Goal: Transaction & Acquisition: Book appointment/travel/reservation

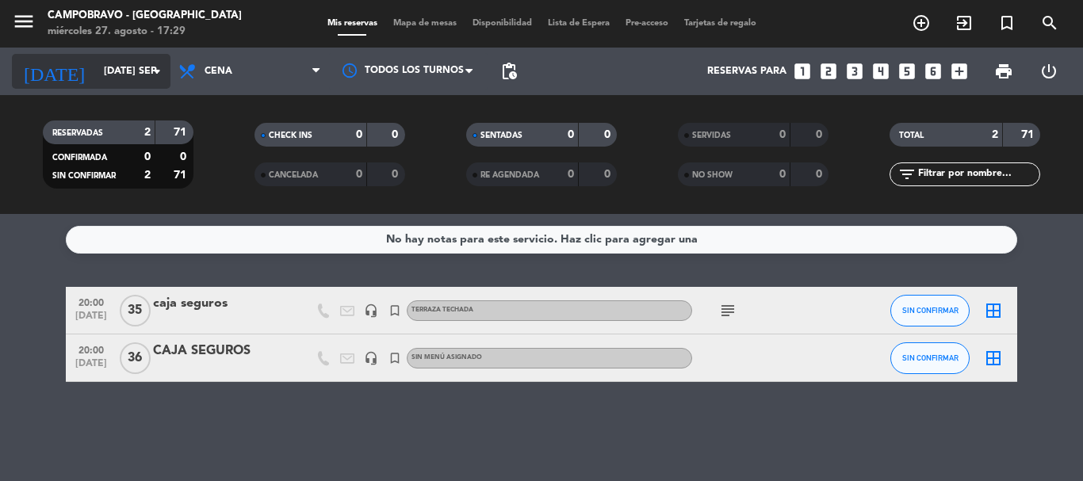
click at [140, 72] on input "[DATE] sep." at bounding box center [163, 71] width 134 height 27
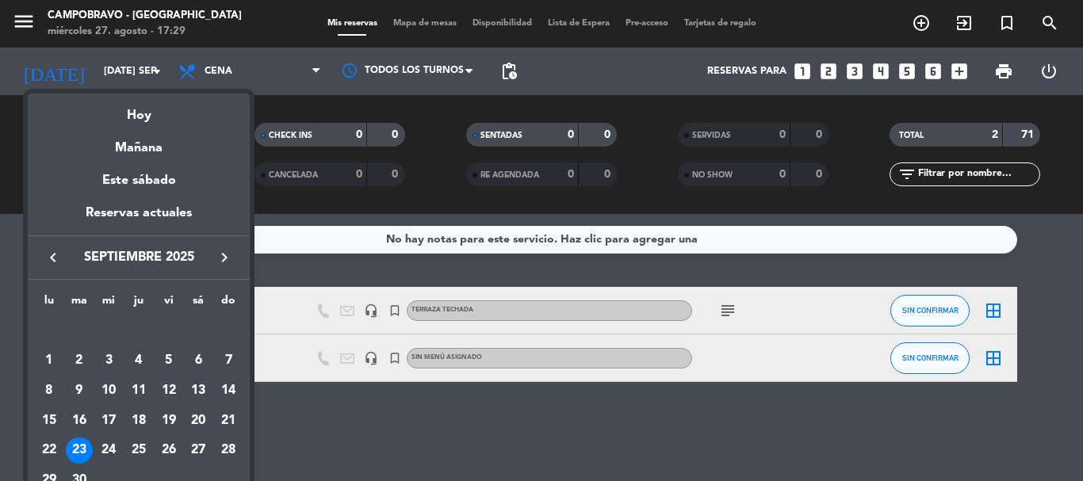
click at [58, 259] on icon "keyboard_arrow_left" at bounding box center [53, 257] width 19 height 19
click at [115, 450] on div "27" at bounding box center [108, 451] width 27 height 27
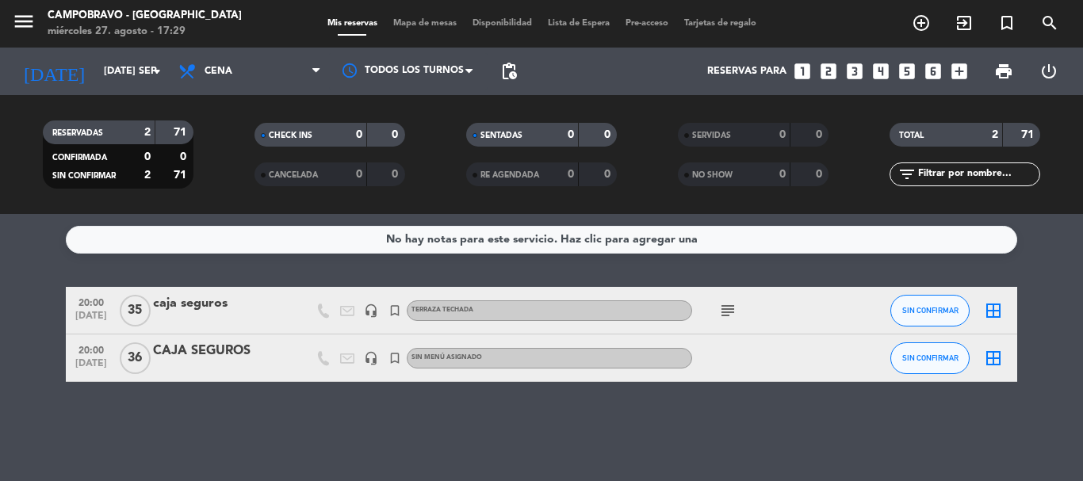
type input "mié. 27 ago."
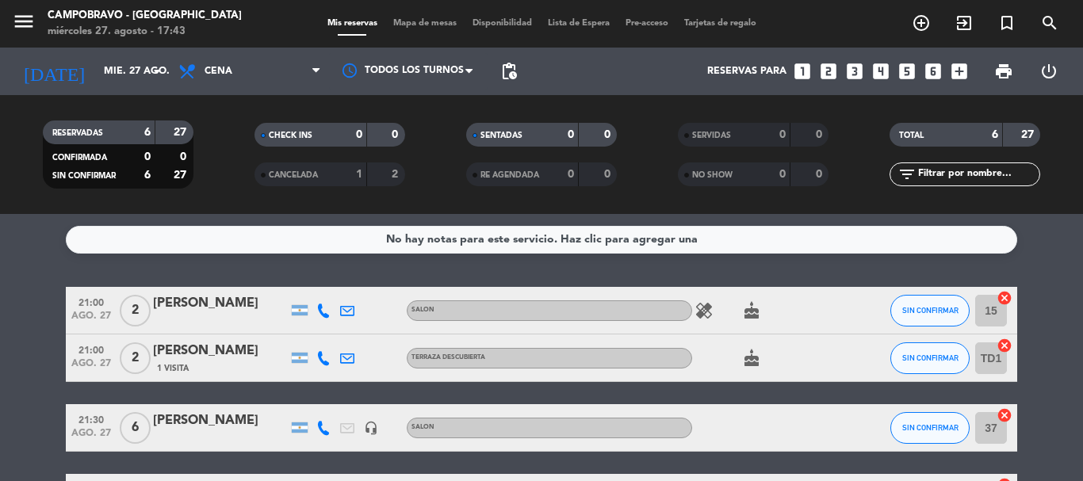
click at [882, 72] on icon "looks_4" at bounding box center [881, 71] width 21 height 21
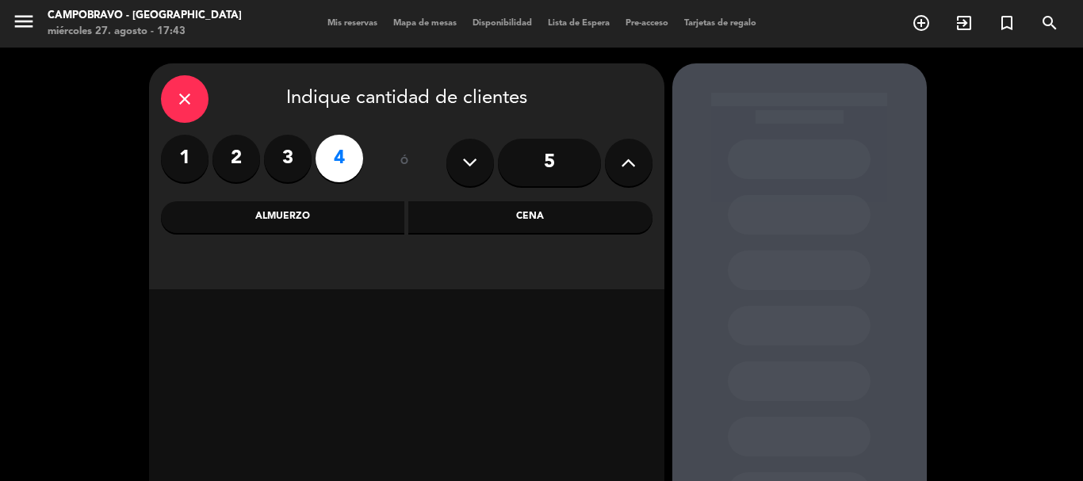
click at [375, 231] on div "Almuerzo" at bounding box center [283, 217] width 244 height 32
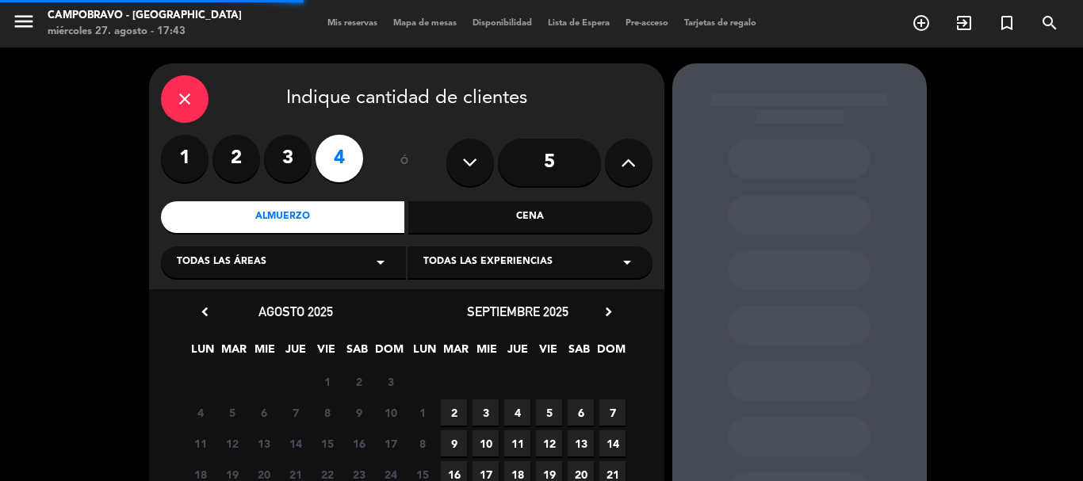
click at [477, 218] on div "Cena" at bounding box center [530, 217] width 244 height 32
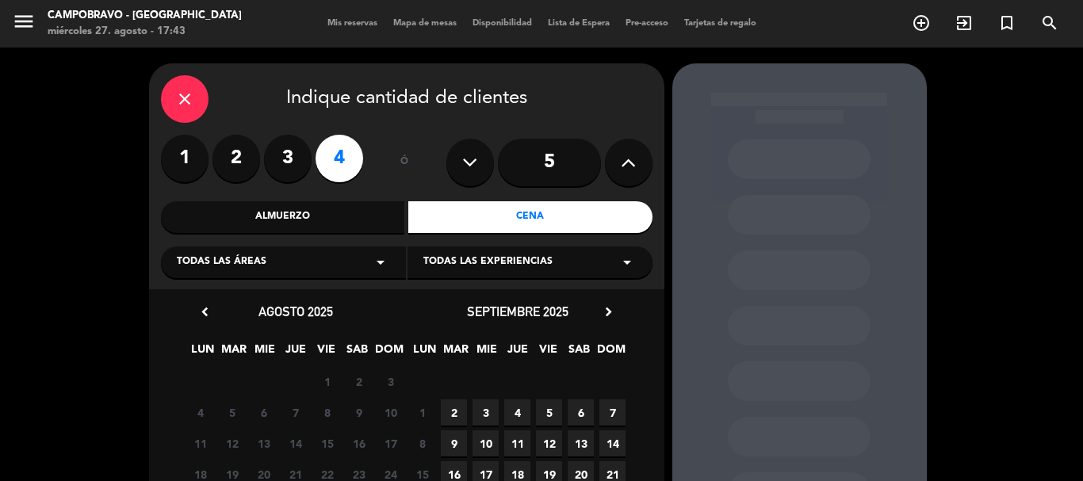
scroll to position [159, 0]
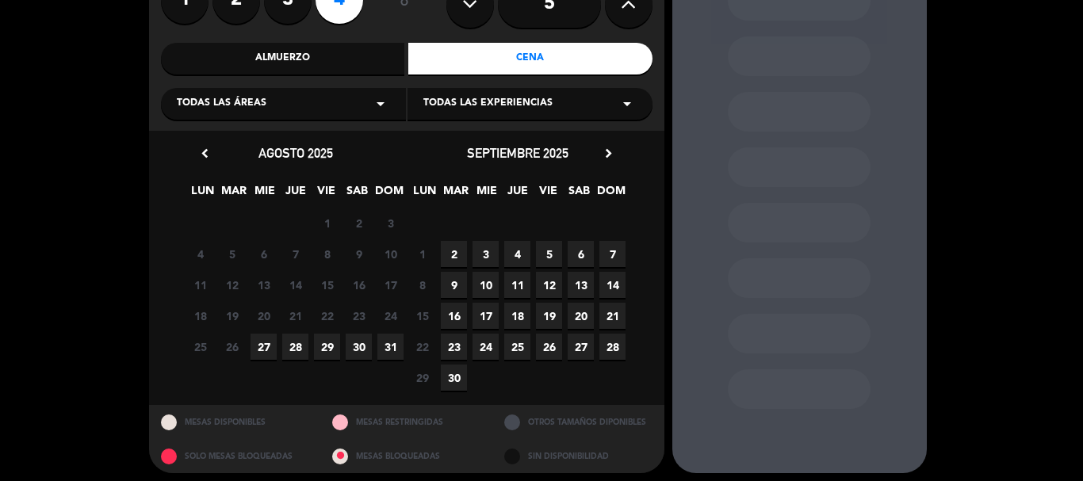
click at [266, 349] on span "27" at bounding box center [264, 347] width 26 height 26
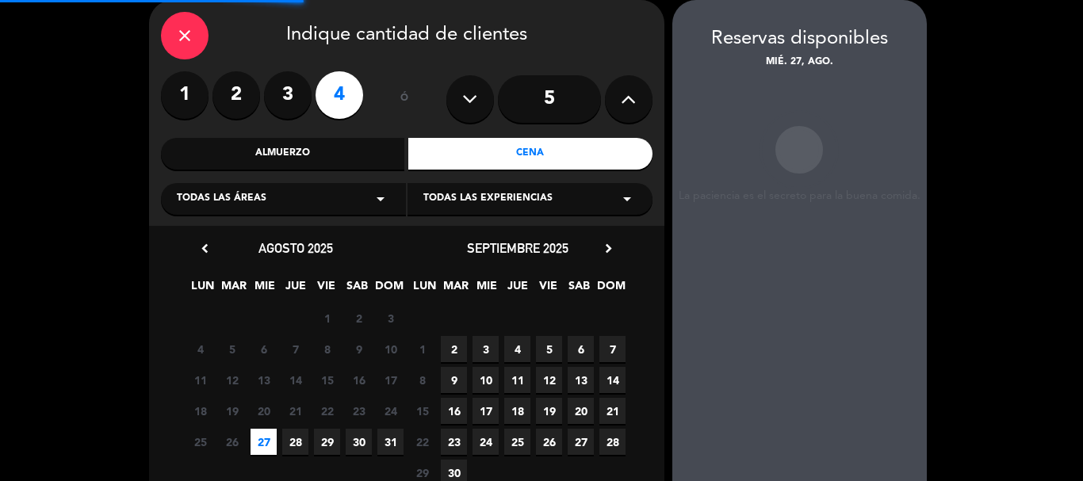
scroll to position [0, 0]
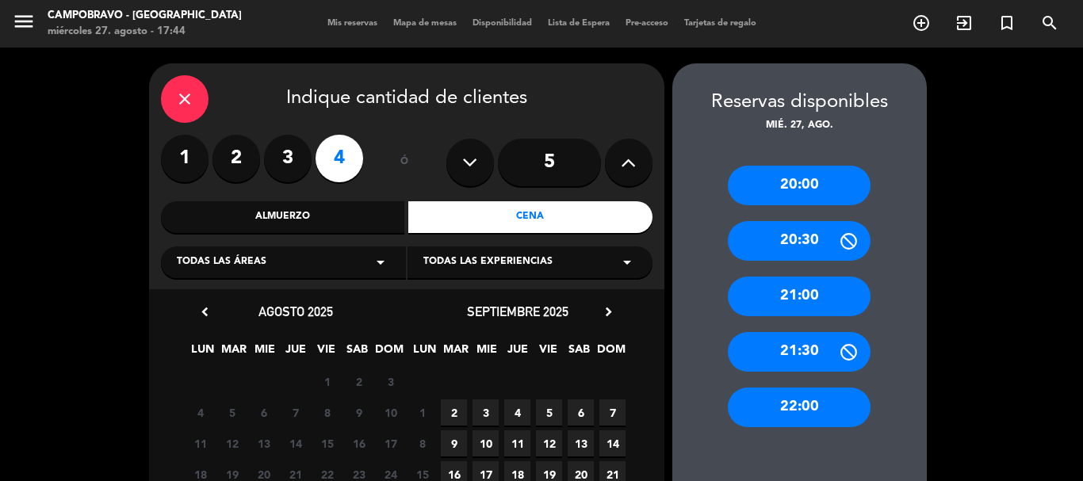
click at [803, 184] on div "20:00" at bounding box center [799, 186] width 143 height 40
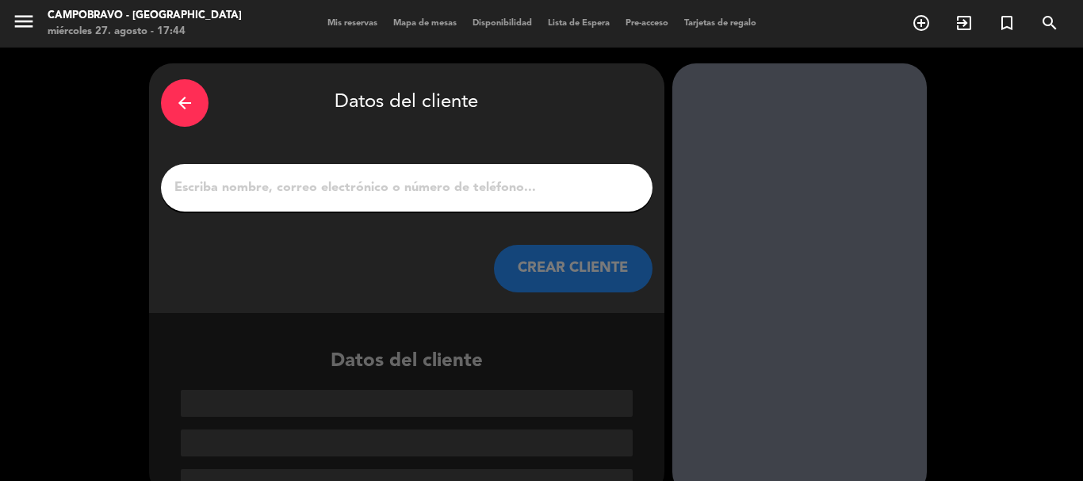
click at [514, 194] on input "1" at bounding box center [407, 188] width 468 height 22
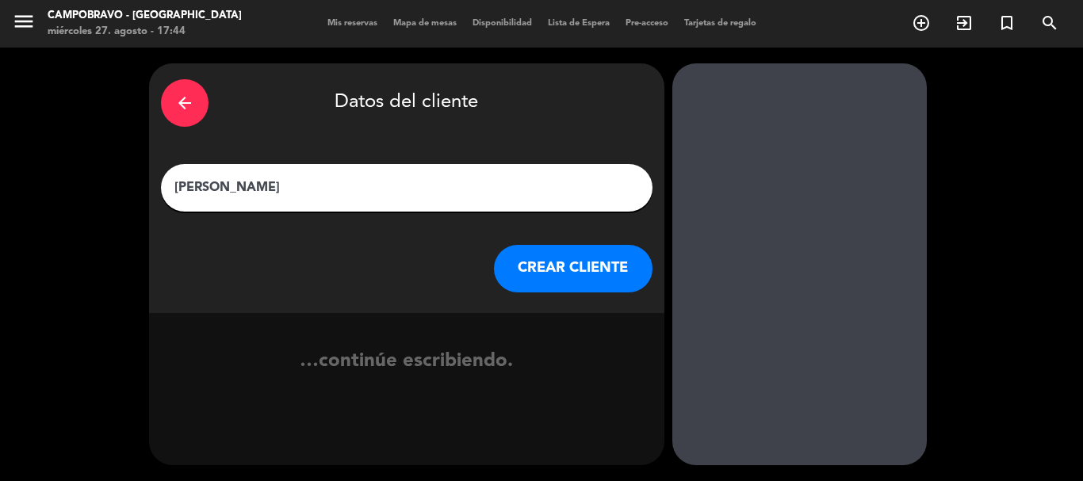
type input "[PERSON_NAME]"
click at [534, 264] on button "CREAR CLIENTE" at bounding box center [573, 269] width 159 height 48
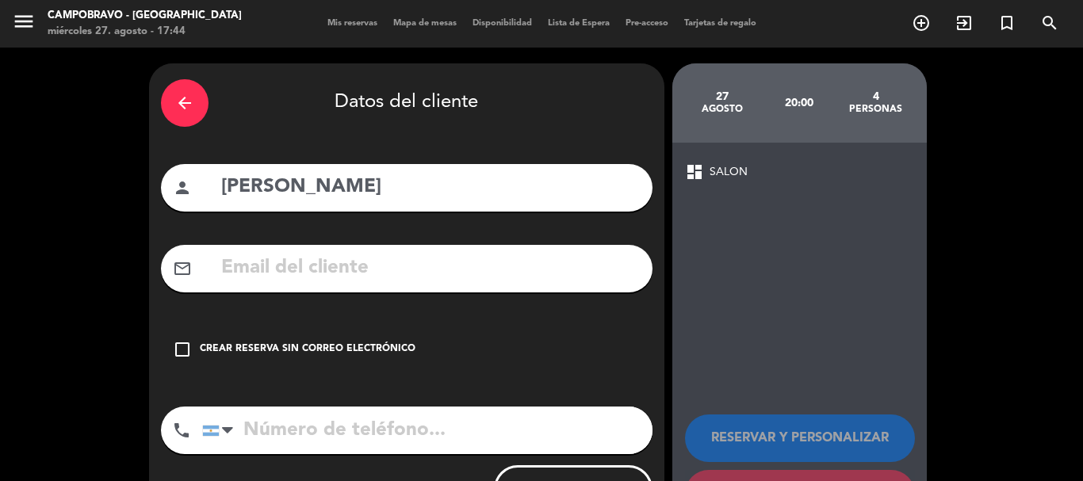
click at [412, 362] on div "check_box_outline_blank Crear reserva sin correo electrónico" at bounding box center [407, 350] width 492 height 48
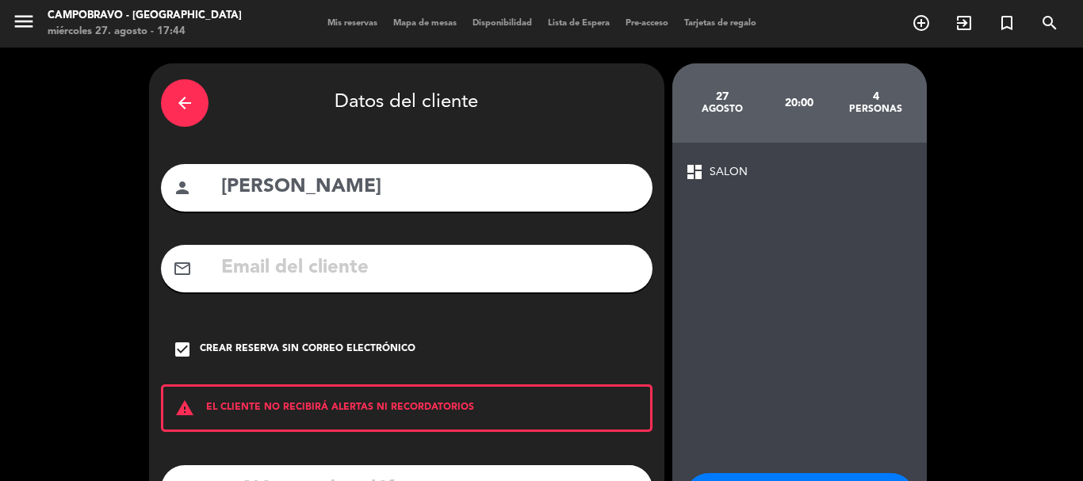
scroll to position [130, 0]
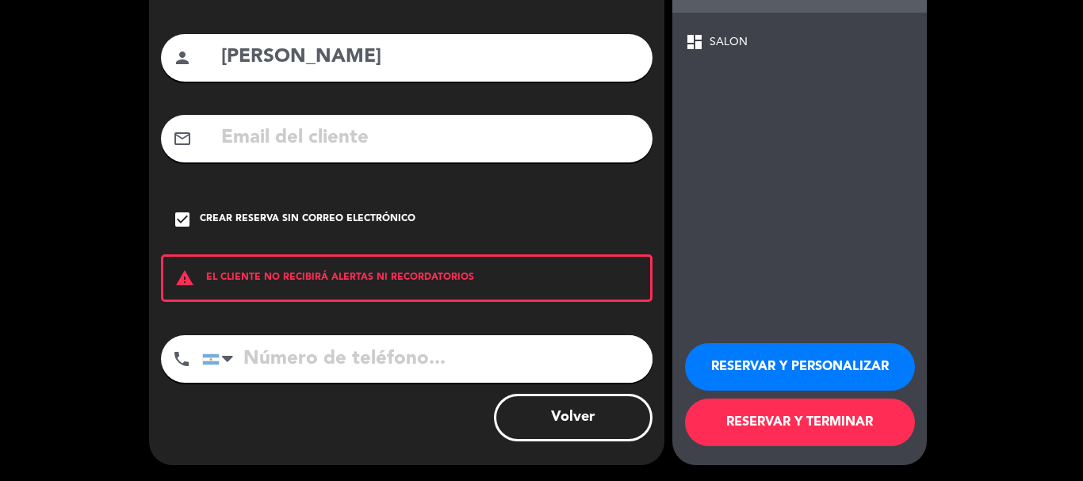
click at [760, 423] on button "RESERVAR Y TERMINAR" at bounding box center [800, 423] width 230 height 48
